Goal: Task Accomplishment & Management: Use online tool/utility

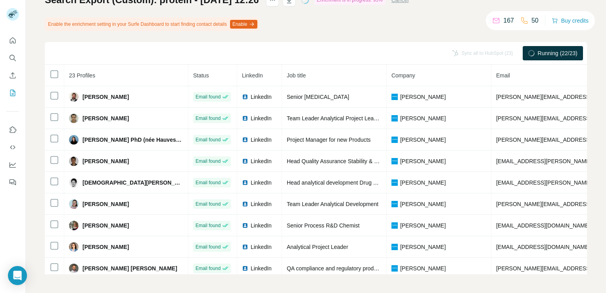
scroll to position [25, 0]
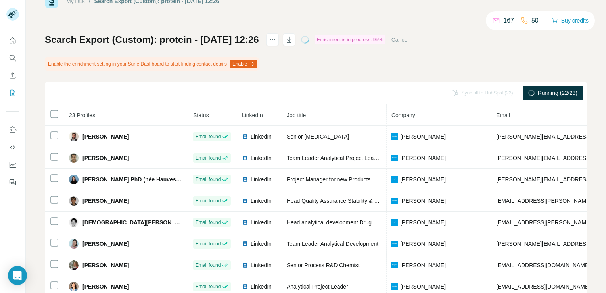
click at [467, 55] on div "Search Export (Custom): protein - [DATE] 12:26 Enrichment is in progress: 95% C…" at bounding box center [316, 173] width 543 height 281
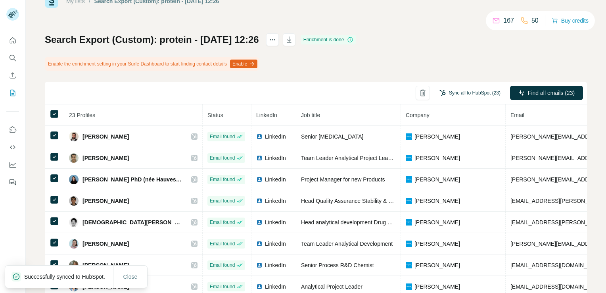
click at [468, 92] on button "Sync all to HubSpot (23)" at bounding box center [470, 93] width 72 height 12
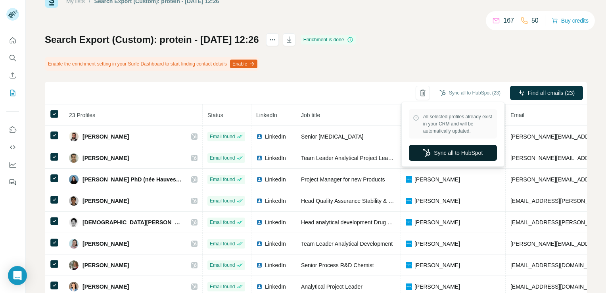
click at [478, 150] on button "Sync all to HubSpot" at bounding box center [453, 153] width 88 height 16
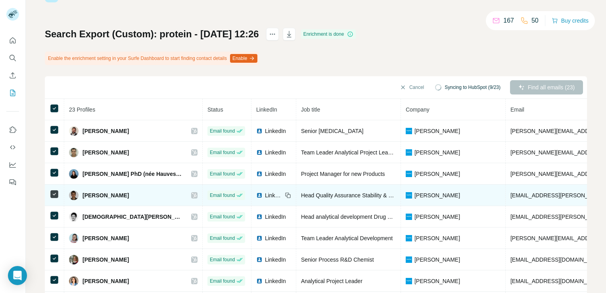
scroll to position [0, 0]
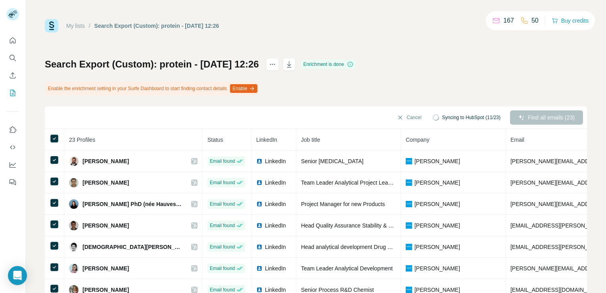
click at [593, 179] on div "My lists / Search Export (Custom): protein - [DATE] 12:26 167 50 Buy credits Se…" at bounding box center [316, 146] width 581 height 293
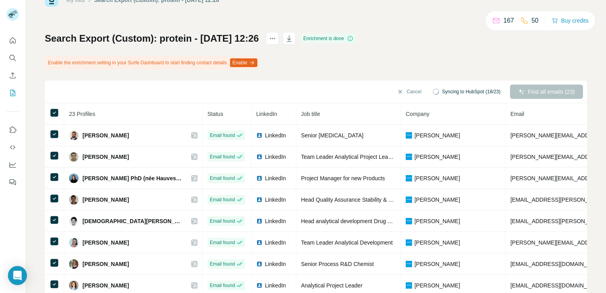
scroll to position [40, 0]
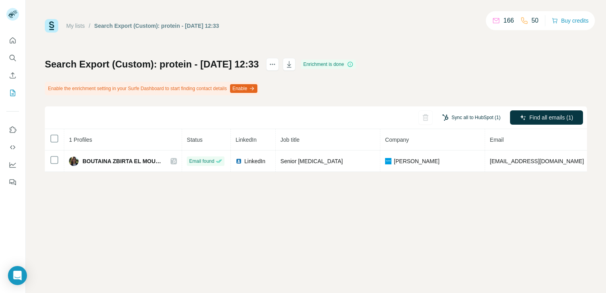
click at [481, 114] on button "Sync all to HubSpot (1)" at bounding box center [471, 118] width 69 height 12
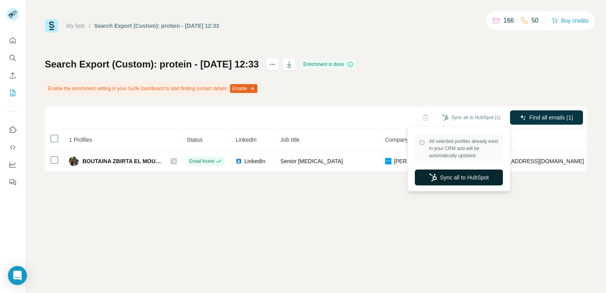
click at [459, 173] on button "Sync all to HubSpot" at bounding box center [459, 177] width 88 height 16
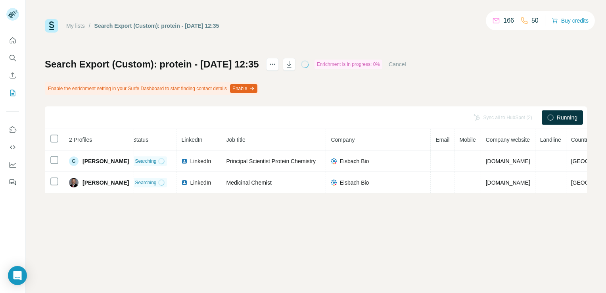
scroll to position [0, 24]
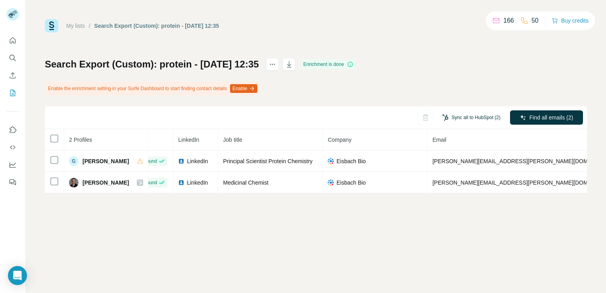
click at [481, 120] on button "Sync all to HubSpot (2)" at bounding box center [471, 118] width 69 height 12
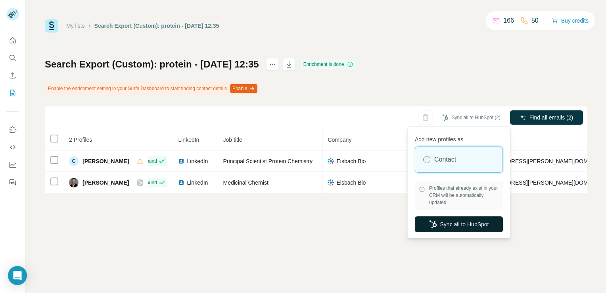
click at [475, 230] on button "Sync all to HubSpot" at bounding box center [459, 224] width 88 height 16
